Goal: Book appointment/travel/reservation

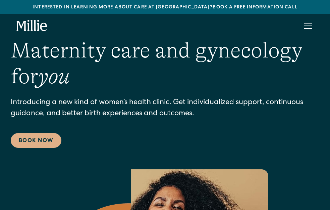
click at [309, 29] on div "menu" at bounding box center [308, 28] width 8 height 1
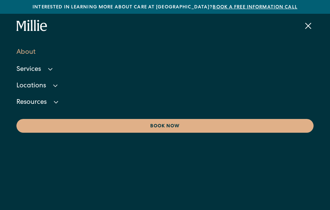
click at [30, 55] on link "About" at bounding box center [164, 52] width 297 height 18
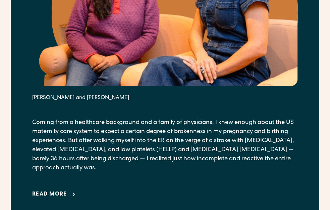
scroll to position [605, 0]
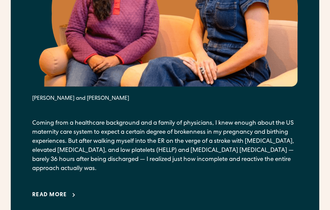
click at [92, 136] on p "Coming from a healthcare background and a family of physicians, I knew enough a…" at bounding box center [165, 146] width 266 height 54
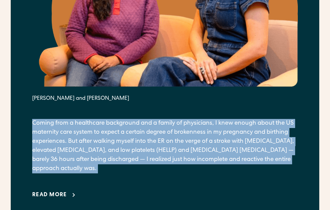
click at [92, 136] on p "Coming from a healthcare background and a family of physicians, I knew enough a…" at bounding box center [165, 146] width 266 height 54
click at [99, 136] on p "Coming from a healthcare background and a family of physicians, I knew enough a…" at bounding box center [165, 146] width 266 height 54
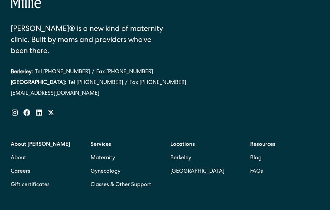
scroll to position [2523, 0]
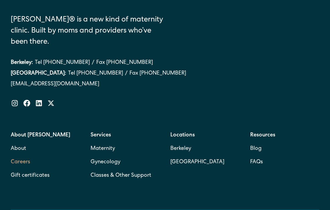
click at [26, 155] on link "Careers" at bounding box center [20, 161] width 19 height 13
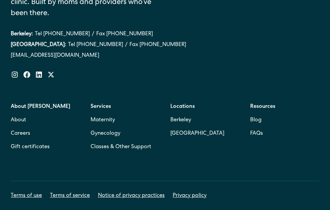
scroll to position [632, 0]
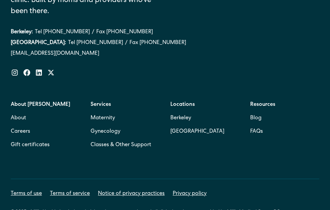
click at [104, 102] on strong "Services" at bounding box center [101, 104] width 20 height 5
click at [107, 138] on link "Classes & Other Support" at bounding box center [121, 144] width 61 height 13
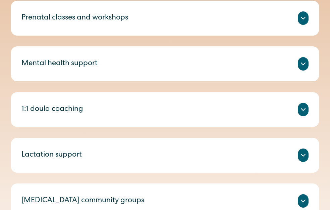
scroll to position [540, 0]
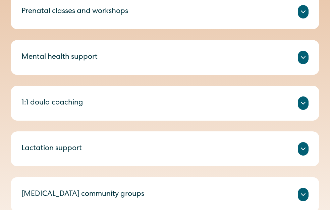
click at [303, 62] on div at bounding box center [303, 57] width 11 height 13
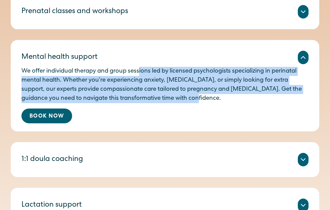
drag, startPoint x: 202, startPoint y: 99, endPoint x: 140, endPoint y: 75, distance: 67.5
click at [140, 75] on p "We offer individual therapy and group sessions led by licensed psychologists sp…" at bounding box center [164, 85] width 287 height 36
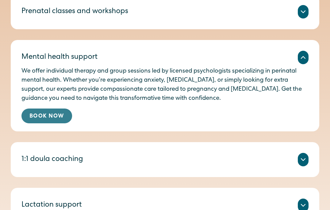
click at [65, 115] on link "Book Now" at bounding box center [46, 115] width 51 height 15
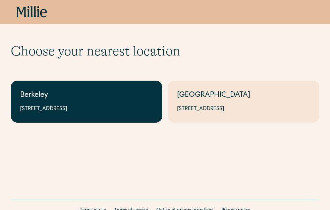
click at [134, 106] on div "2999 Regent St, Suite 524, Berkeley, CA 94705" at bounding box center [86, 109] width 133 height 8
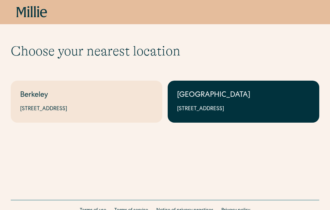
click at [190, 87] on link "South Bay 1471 Saratoga Ave, Suite 101, San Jose, CA 95129" at bounding box center [244, 102] width 152 height 42
click at [191, 96] on div "[GEOGRAPHIC_DATA]" at bounding box center [243, 95] width 133 height 11
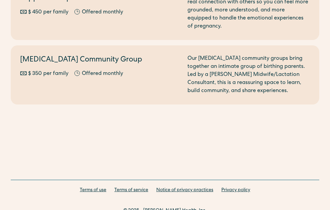
scroll to position [931, 0]
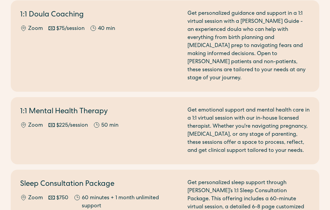
scroll to position [337, 0]
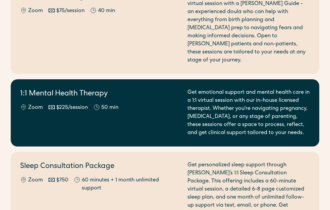
click at [200, 111] on div "Get emotional support and mental health care in a 1:1 virtual session with our …" at bounding box center [249, 113] width 123 height 48
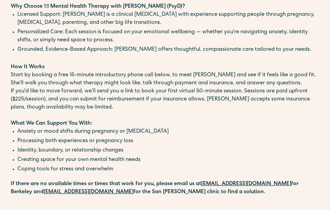
scroll to position [62, 0]
